Goal: Information Seeking & Learning: Learn about a topic

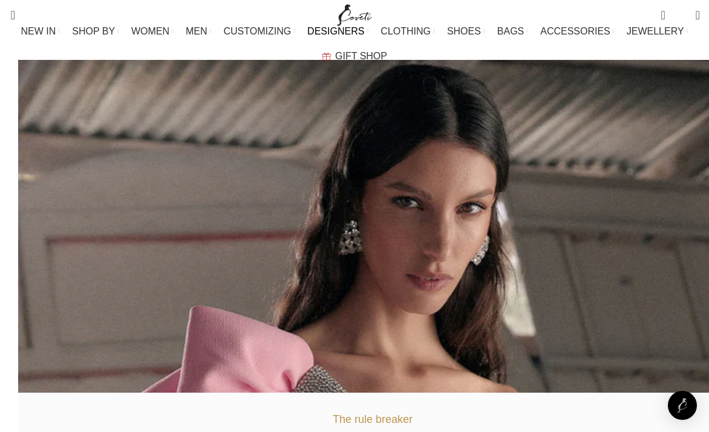
click at [308, 35] on li "DESIGNERS FEATURED DESIGNERS 16Arlington Arena Martinez Gemy Maalouf Loes Vrij …" at bounding box center [338, 31] width 61 height 24
click at [308, 37] on span "DESIGNERS" at bounding box center [336, 31] width 57 height 12
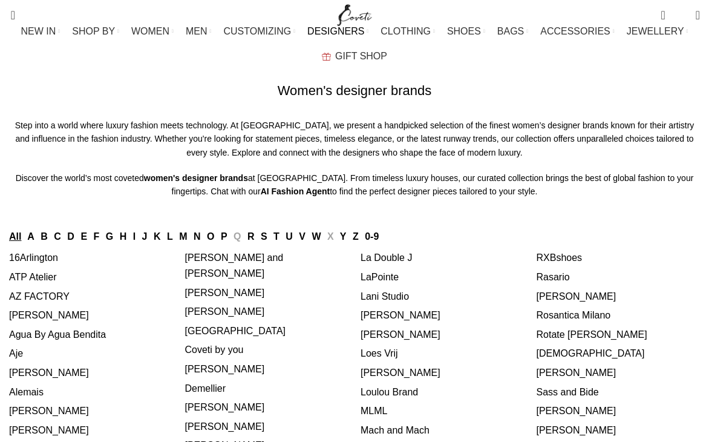
click at [74, 242] on link "D" at bounding box center [70, 236] width 7 height 10
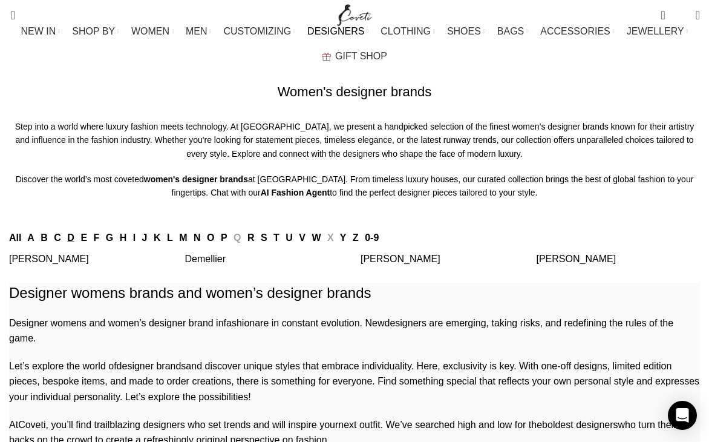
click at [568, 264] on link "[PERSON_NAME]" at bounding box center [577, 259] width 80 height 10
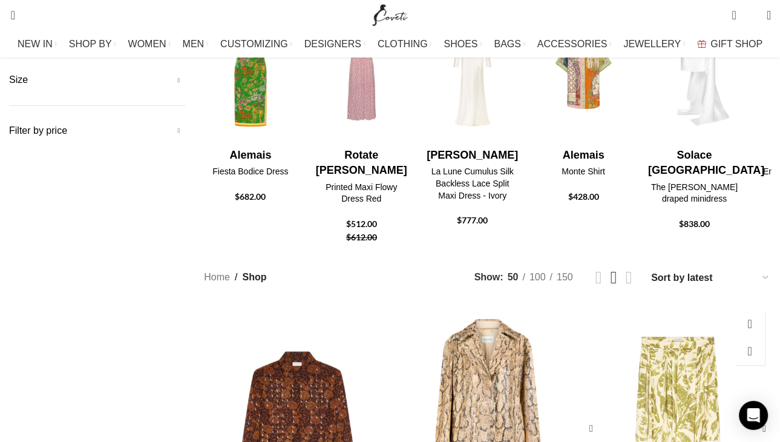
scroll to position [303, 0]
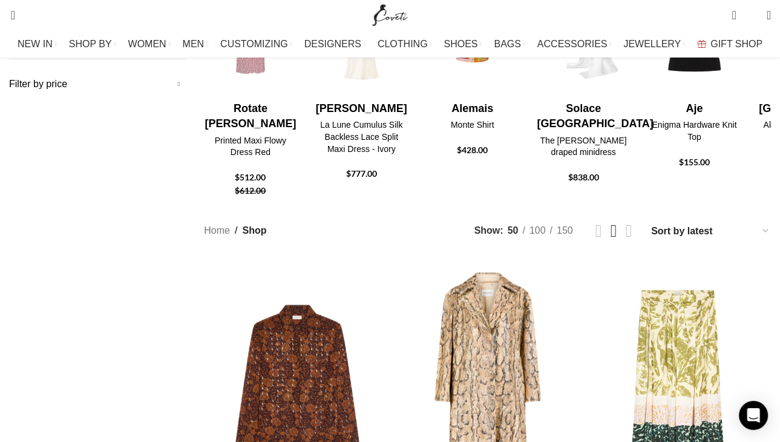
click at [661, 222] on select "Sort by popularity Sort by average rating Sort by latest Sort by price: low to …" at bounding box center [710, 231] width 121 height 18
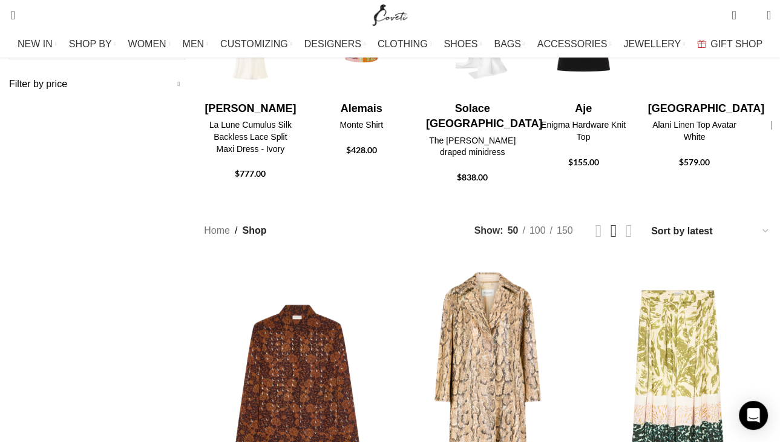
click at [719, 222] on select "Sort by popularity Sort by average rating Sort by latest Sort by price: low to …" at bounding box center [710, 231] width 121 height 18
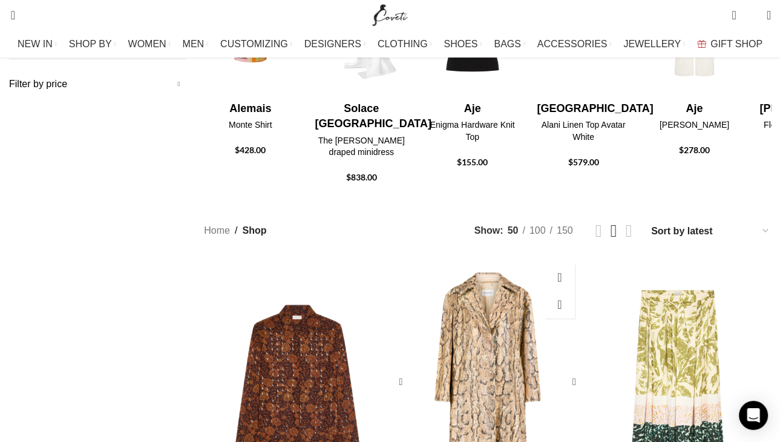
click at [545, 258] on div "Embellished coat" at bounding box center [557, 382] width 47 height 249
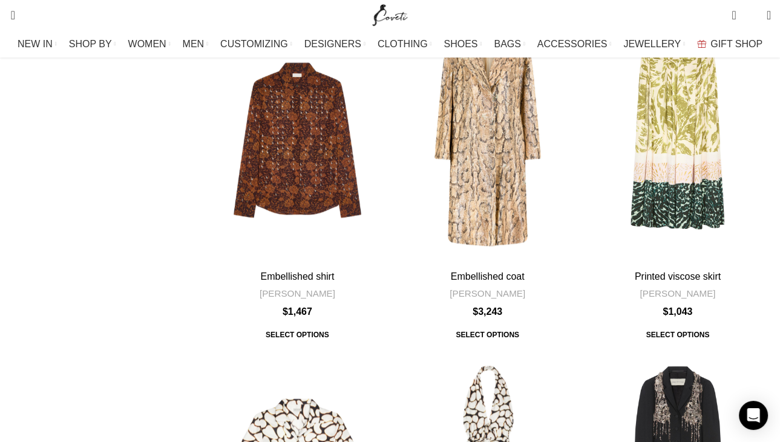
scroll to position [908, 0]
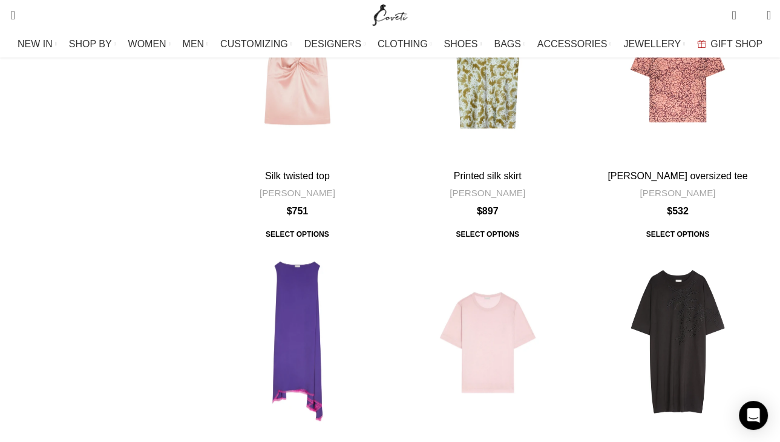
scroll to position [4661, 0]
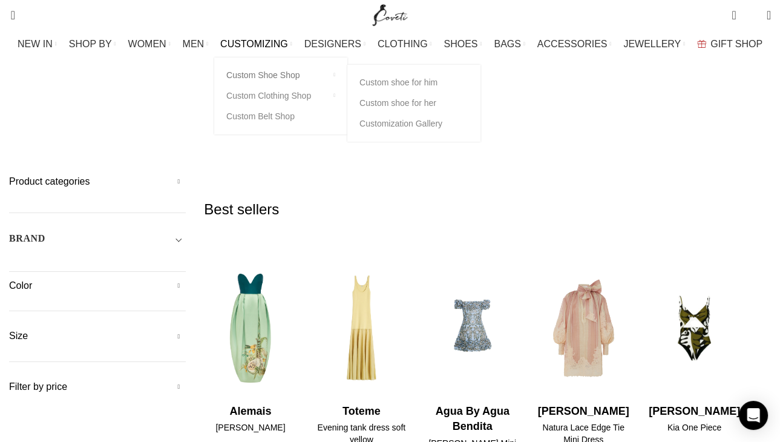
drag, startPoint x: 255, startPoint y: 37, endPoint x: 272, endPoint y: 68, distance: 35.7
click at [255, 37] on link "CUSTOMIZING" at bounding box center [256, 44] width 72 height 24
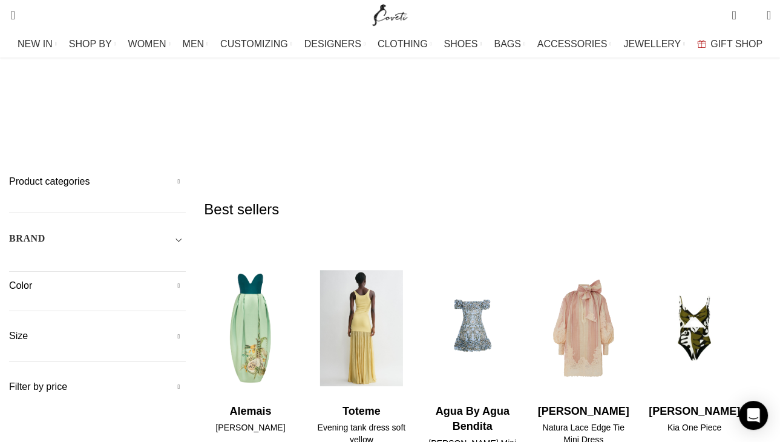
scroll to position [121, 0]
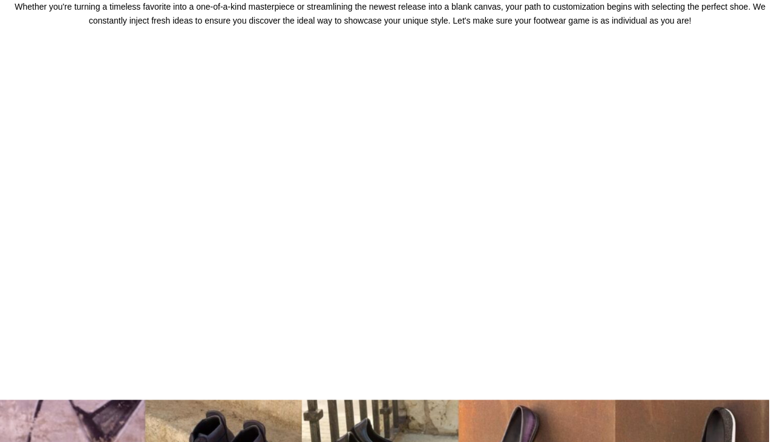
scroll to position [61, 0]
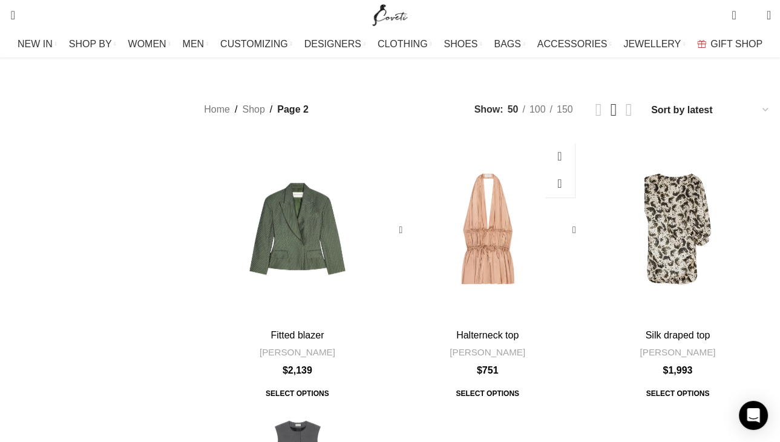
scroll to position [605, 0]
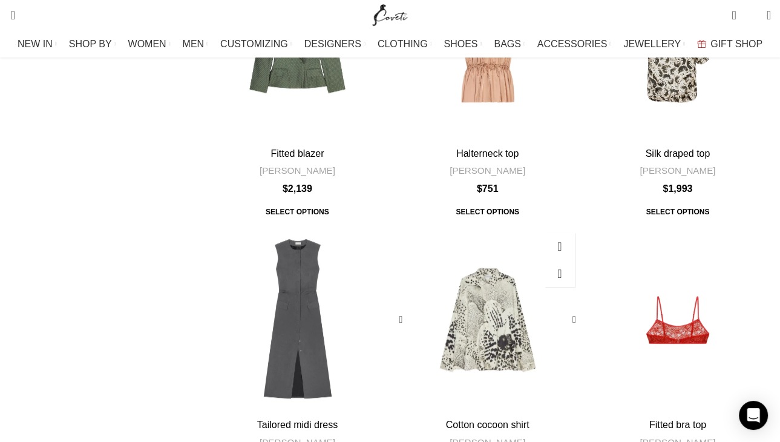
click at [478, 235] on div "Cotton cocoon shirt" at bounding box center [464, 319] width 47 height 186
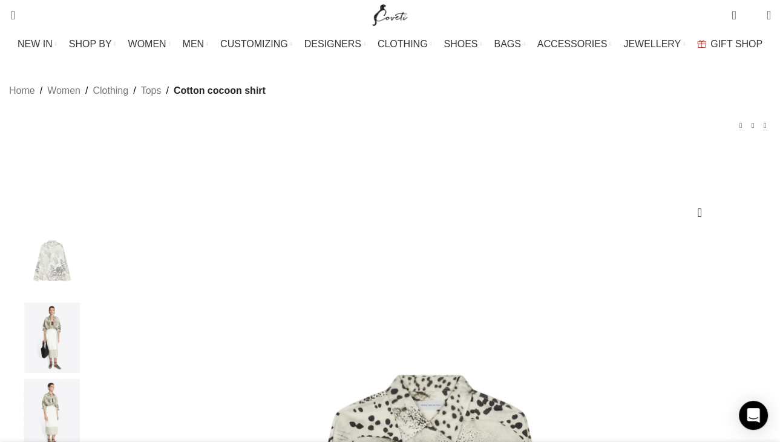
scroll to position [0, 510]
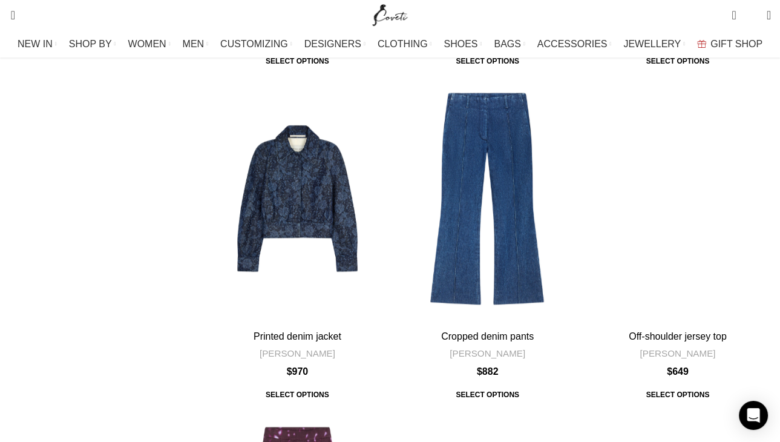
scroll to position [4661, 0]
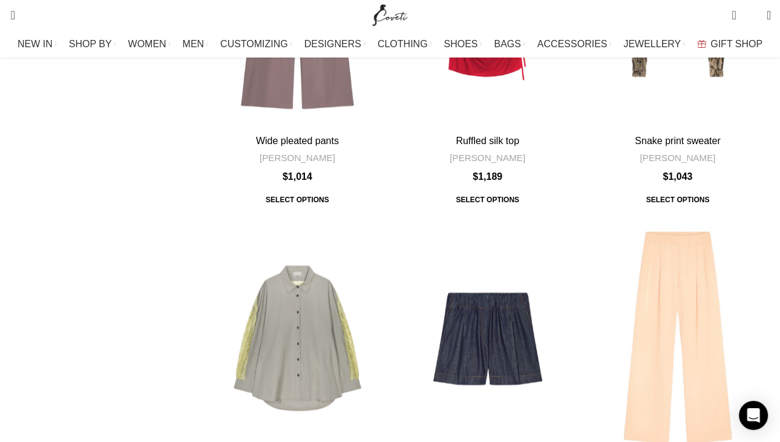
scroll to position [4843, 0]
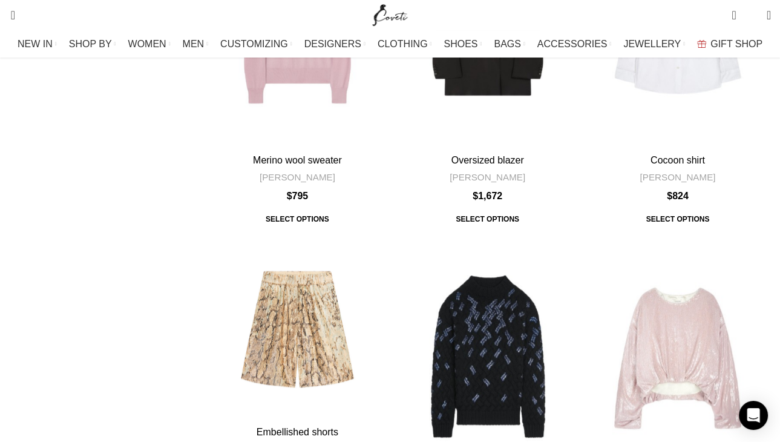
scroll to position [4843, 0]
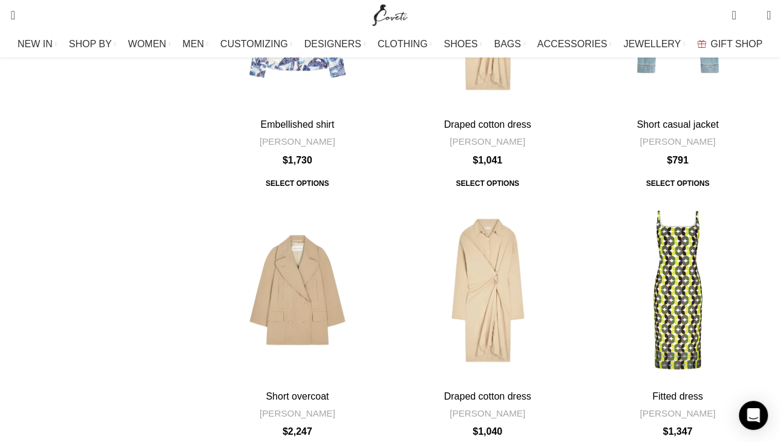
scroll to position [4428, 0]
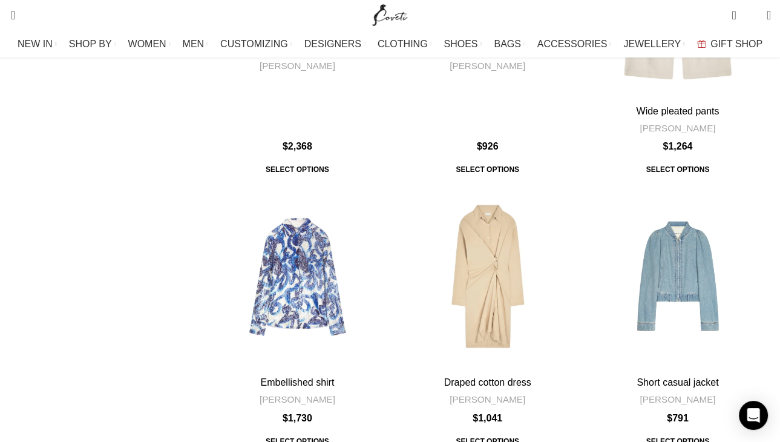
scroll to position [4358, 0]
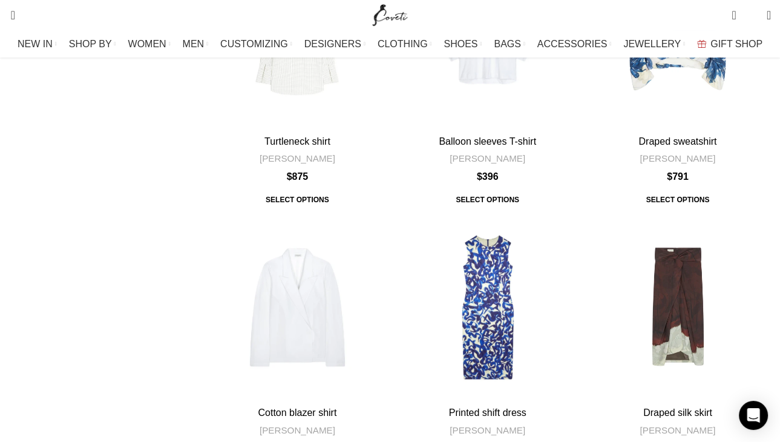
scroll to position [4419, 0]
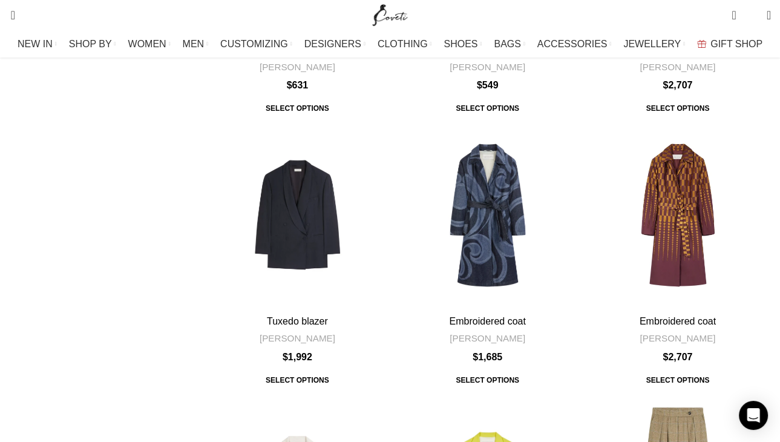
scroll to position [3935, 0]
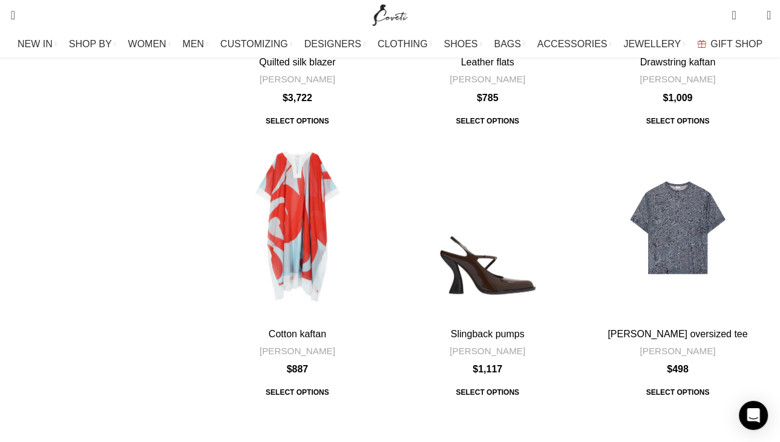
scroll to position [1816, 0]
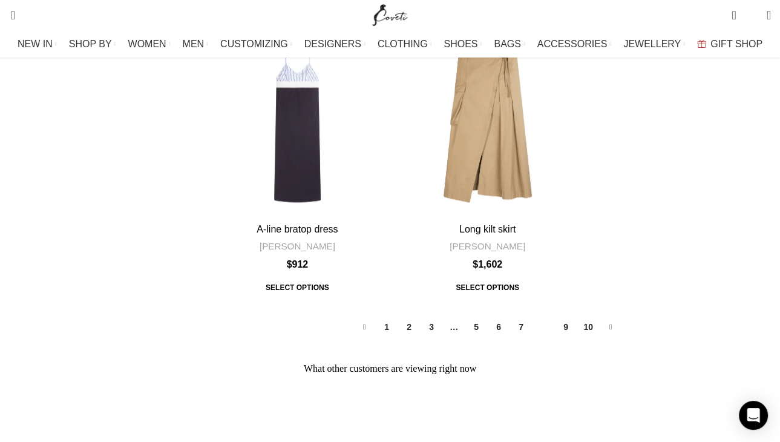
scroll to position [4902, 0]
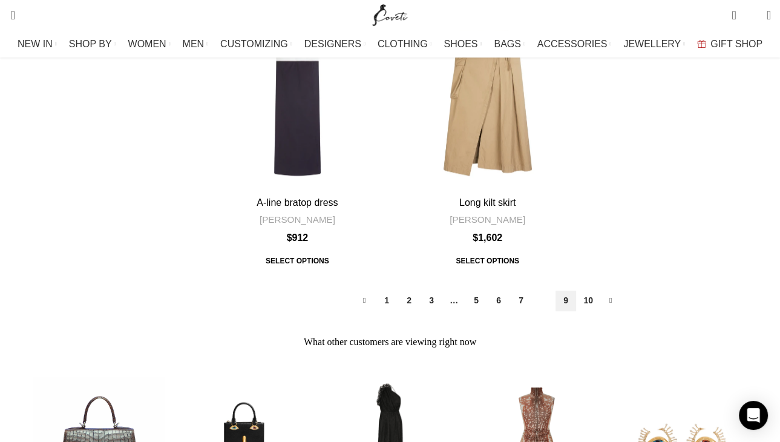
click at [561, 291] on link "9" at bounding box center [566, 301] width 21 height 21
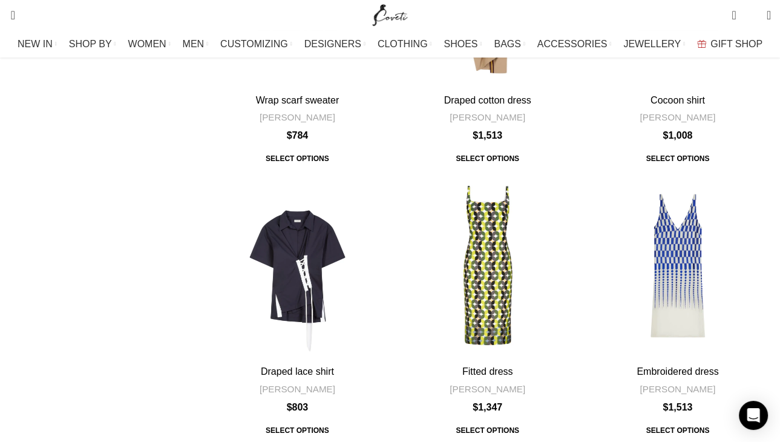
scroll to position [3571, 0]
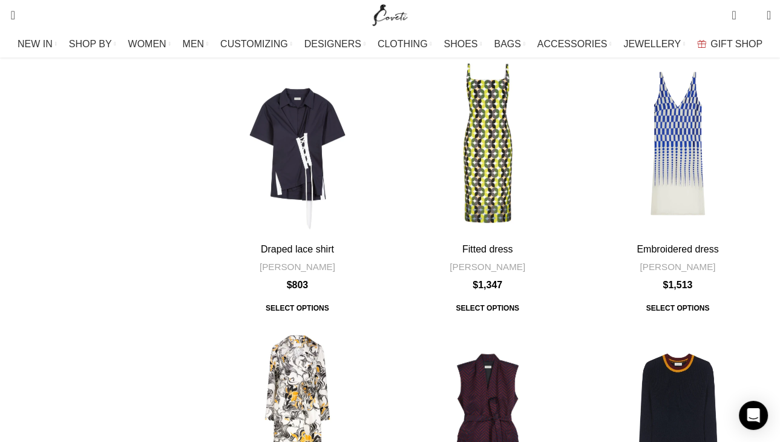
scroll to position [4297, 0]
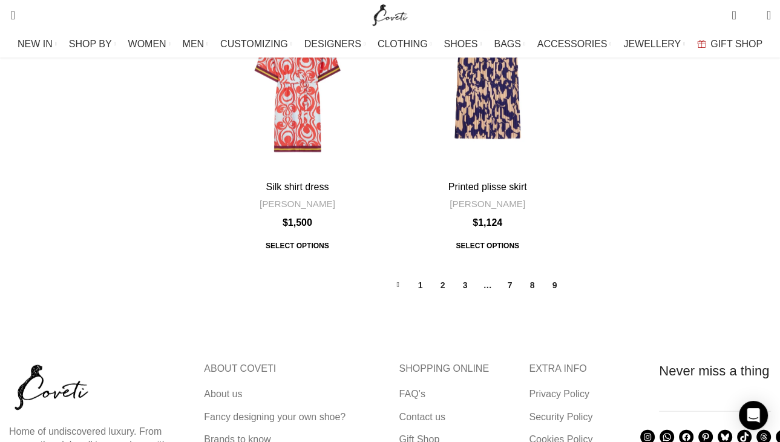
scroll to position [2784, 0]
